Goal: Task Accomplishment & Management: Manage account settings

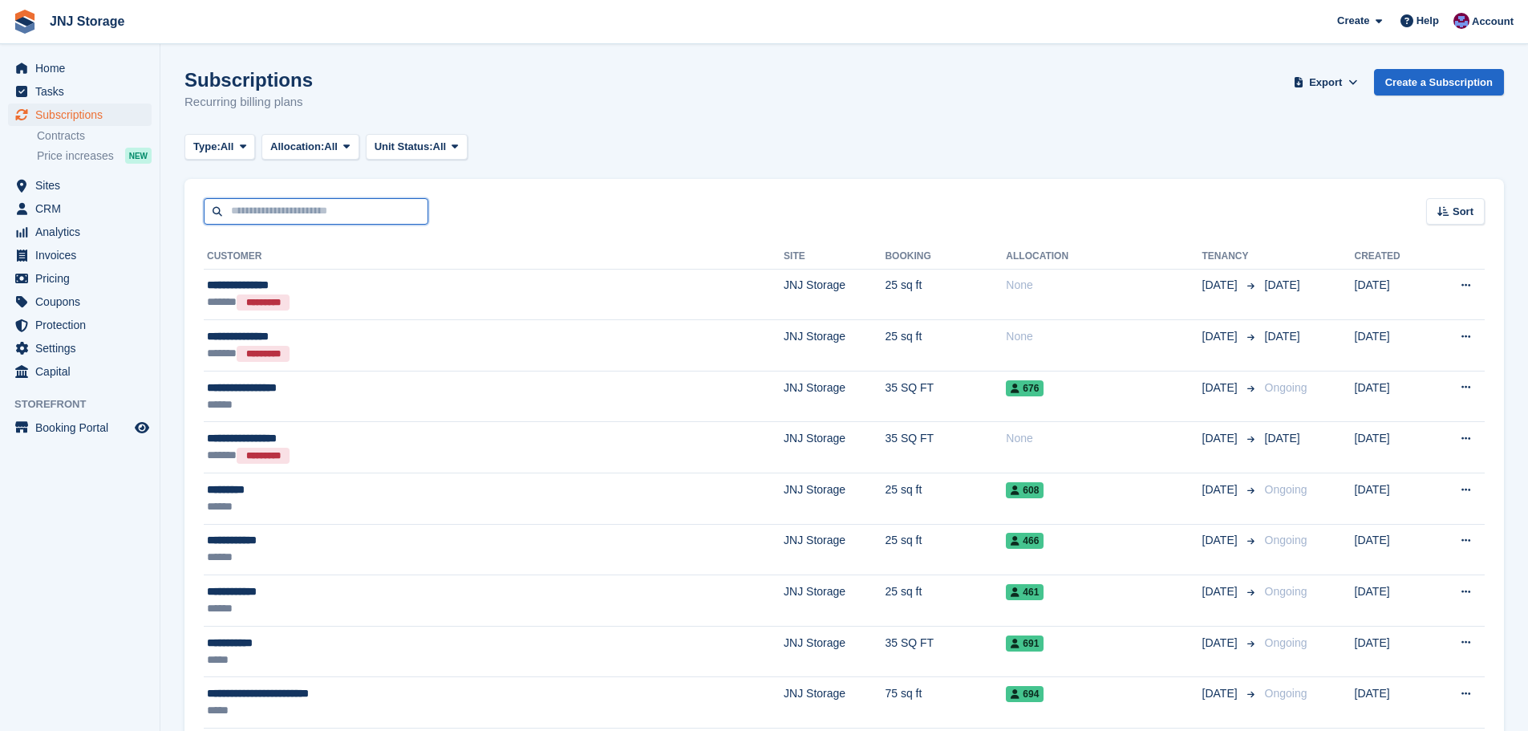
click at [241, 210] on input "text" at bounding box center [316, 211] width 225 height 26
type input "****"
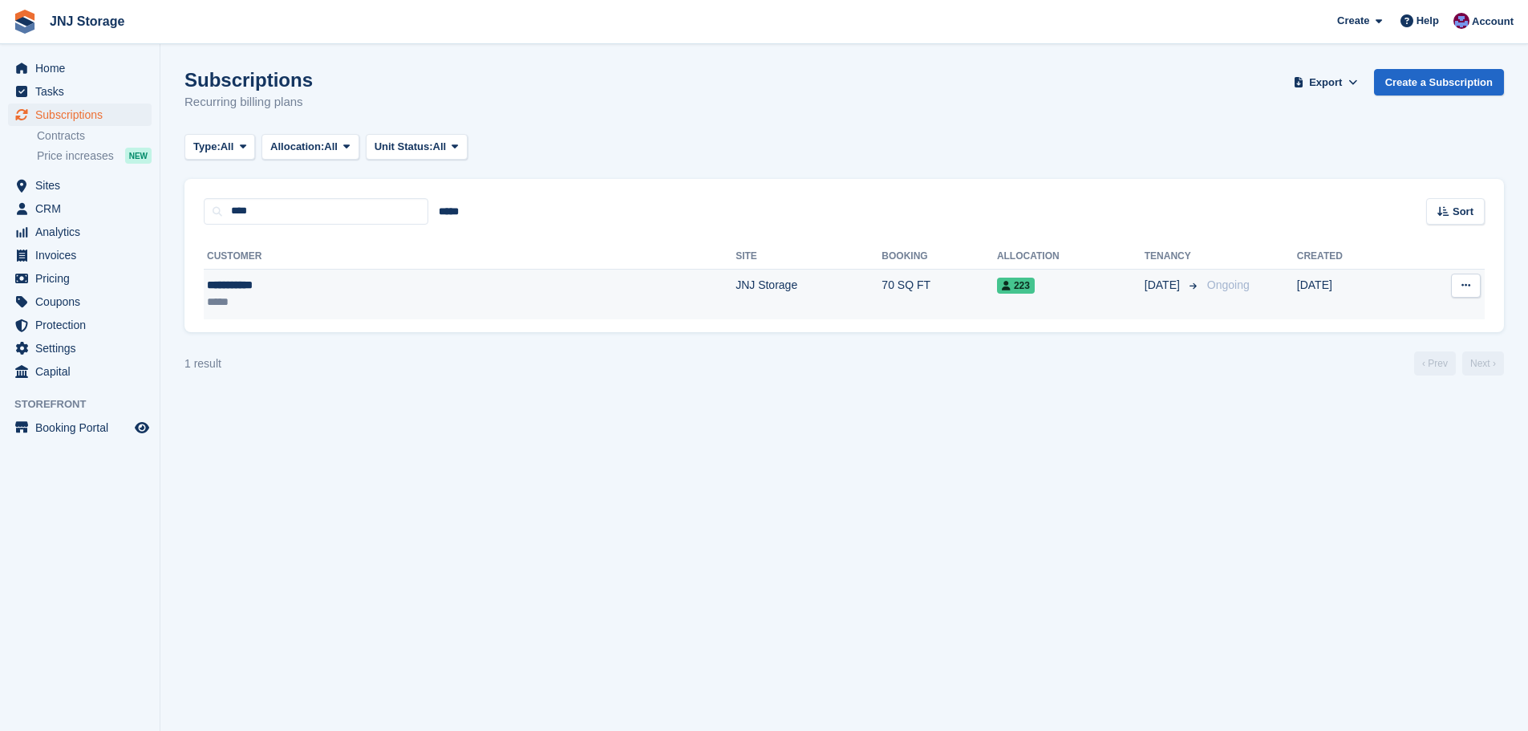
click at [245, 285] on div "**********" at bounding box center [317, 285] width 221 height 17
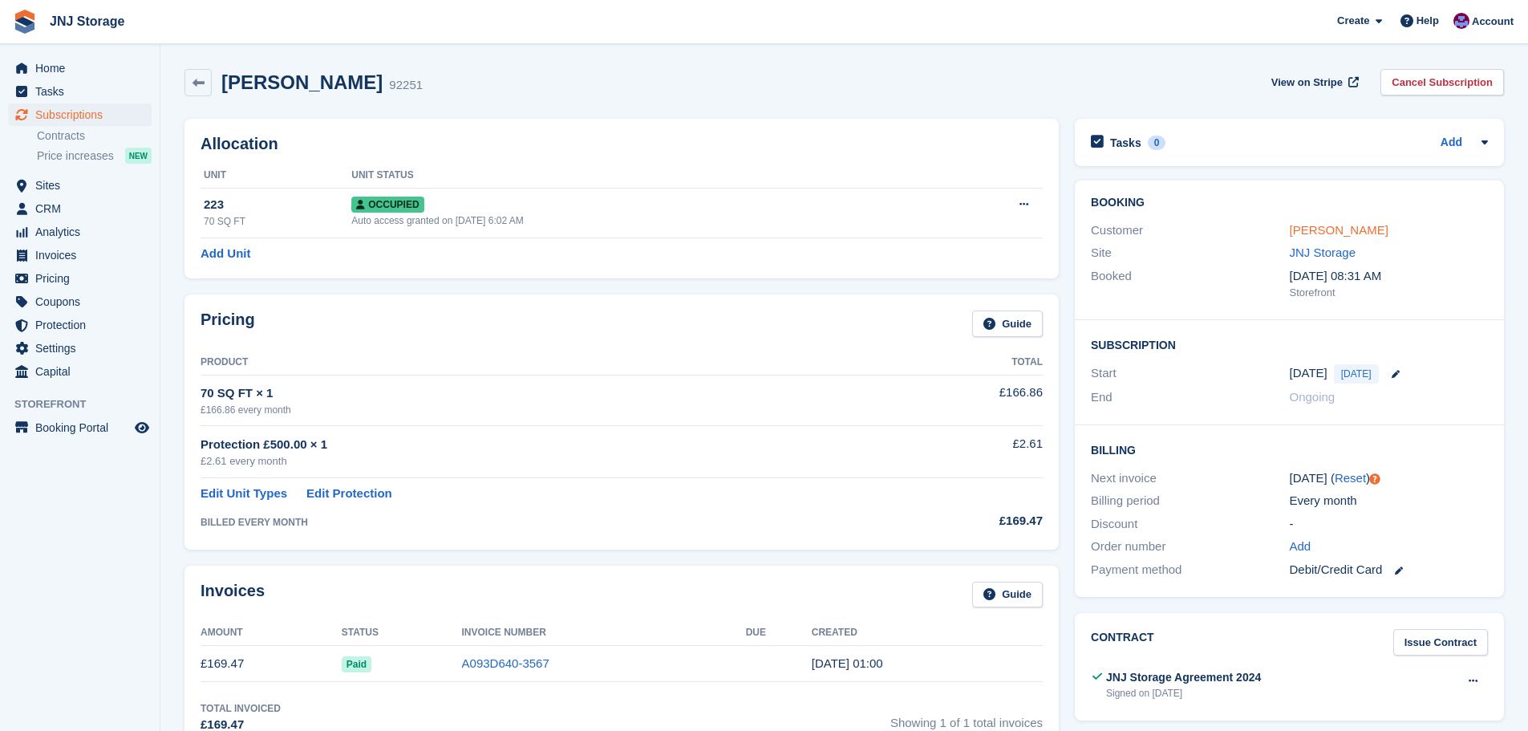
click at [1321, 233] on link "[PERSON_NAME]" at bounding box center [1339, 230] width 99 height 14
